Goal: Information Seeking & Learning: Learn about a topic

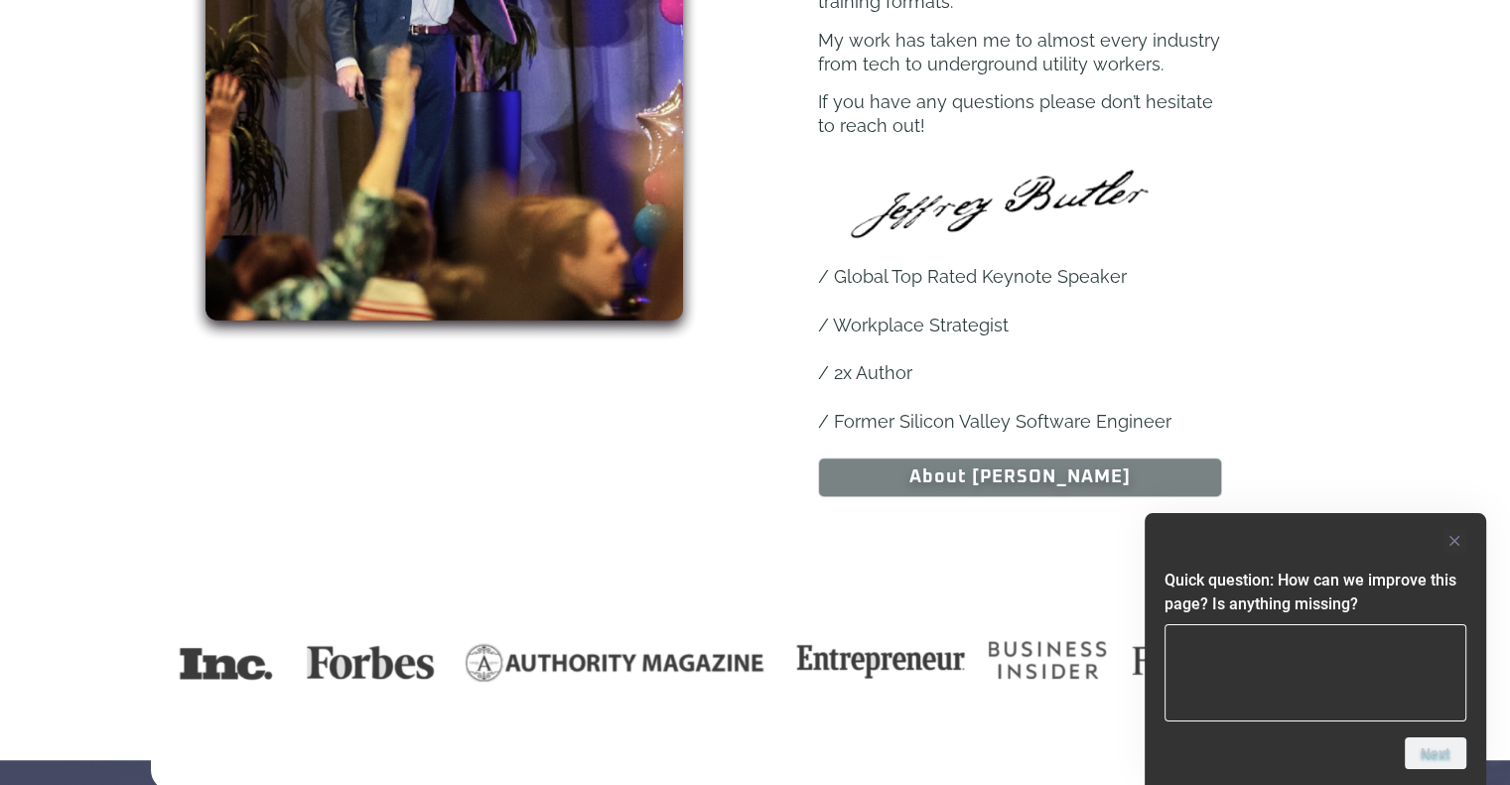
scroll to position [1434, 0]
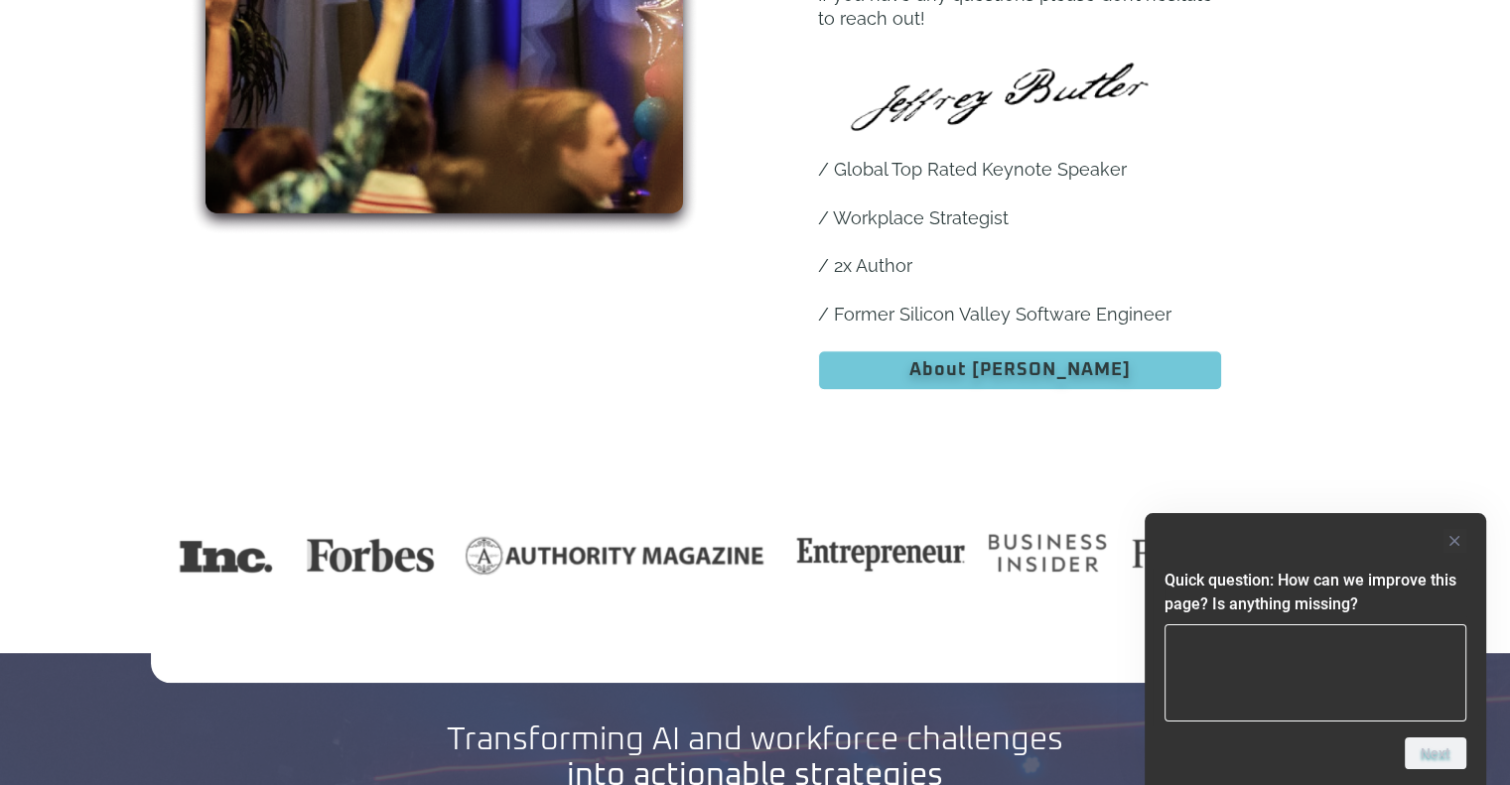
click at [977, 361] on span "About [PERSON_NAME]" at bounding box center [1019, 370] width 221 height 18
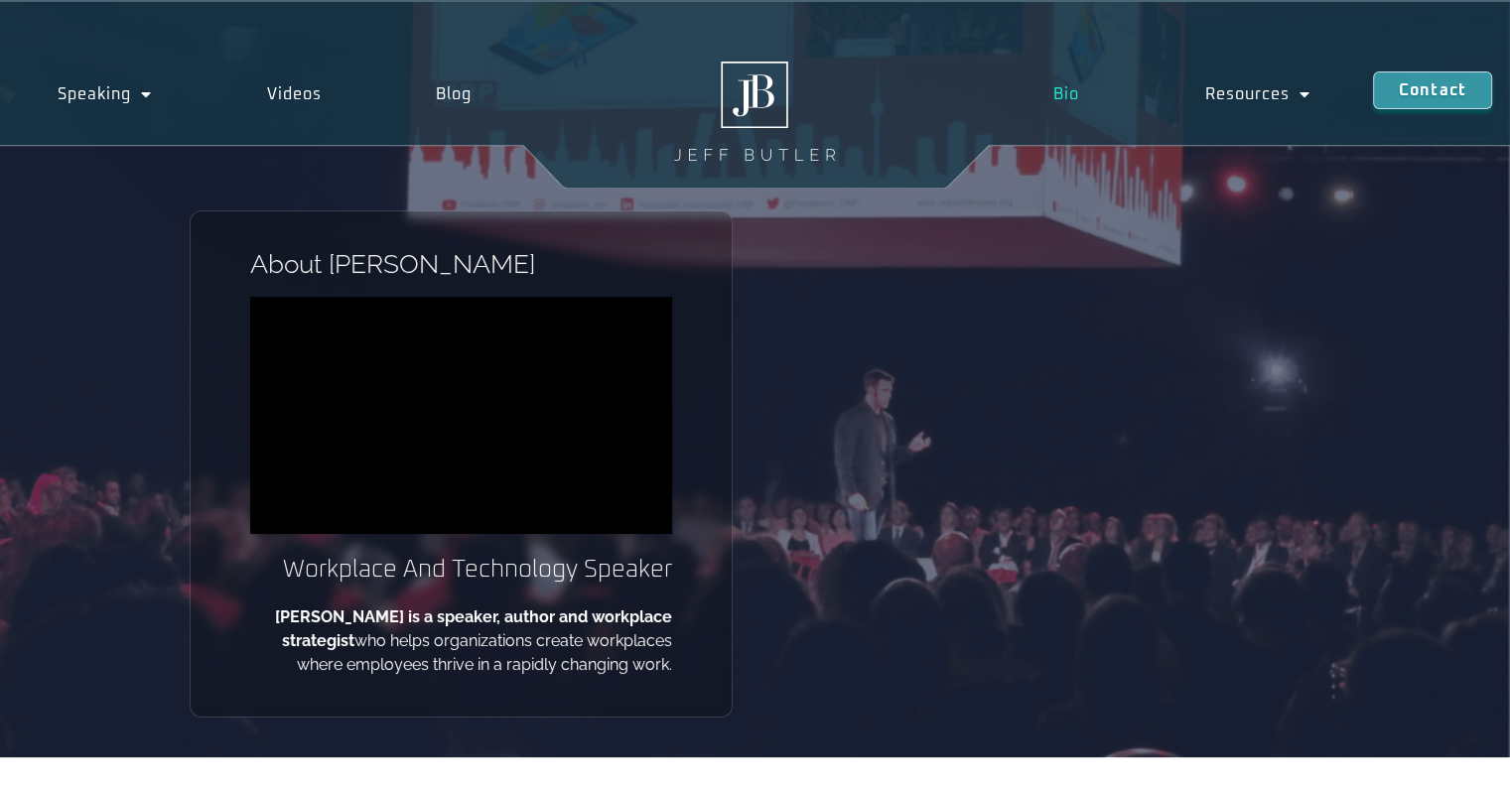
click at [1072, 96] on link "Bio" at bounding box center [1067, 94] width 152 height 46
click at [1058, 95] on link "Bio" at bounding box center [1067, 94] width 152 height 46
